Goal: Transaction & Acquisition: Subscribe to service/newsletter

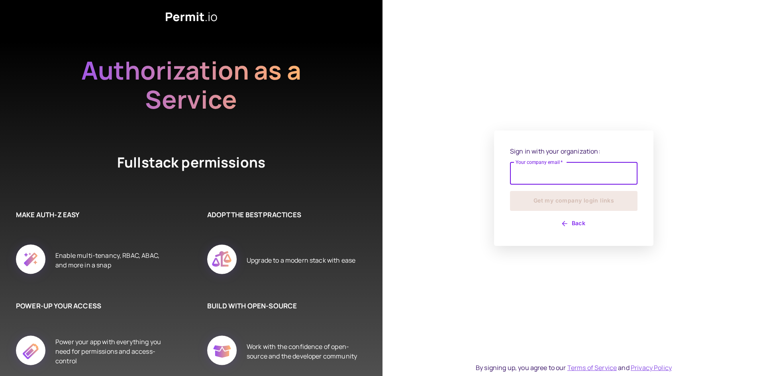
click at [559, 178] on input "Your company email   *" at bounding box center [573, 173] width 127 height 22
type input "**********"
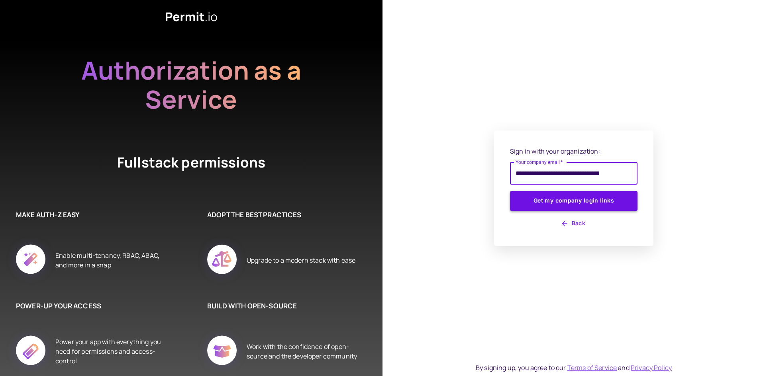
click at [566, 202] on button "Get my company login links" at bounding box center [573, 201] width 127 height 20
